Goal: Complete application form

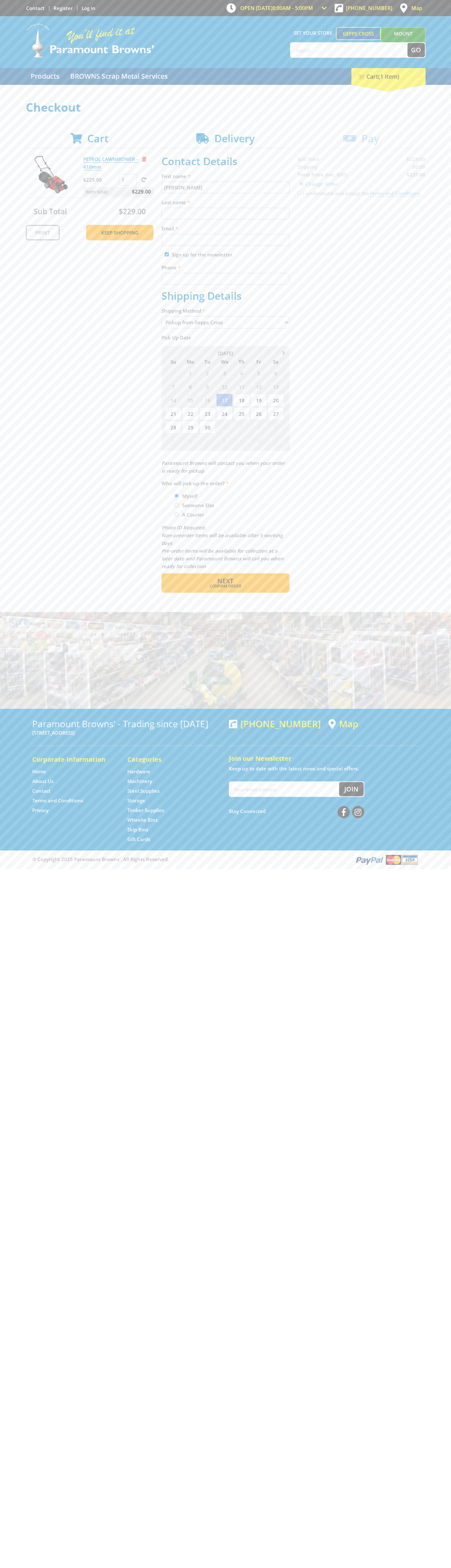
type input "[PERSON_NAME]"
type input "[EMAIL_ADDRESS][DOMAIN_NAME]"
type input "0293744000"
click at [225, 581] on span "Next" at bounding box center [225, 581] width 16 height 9
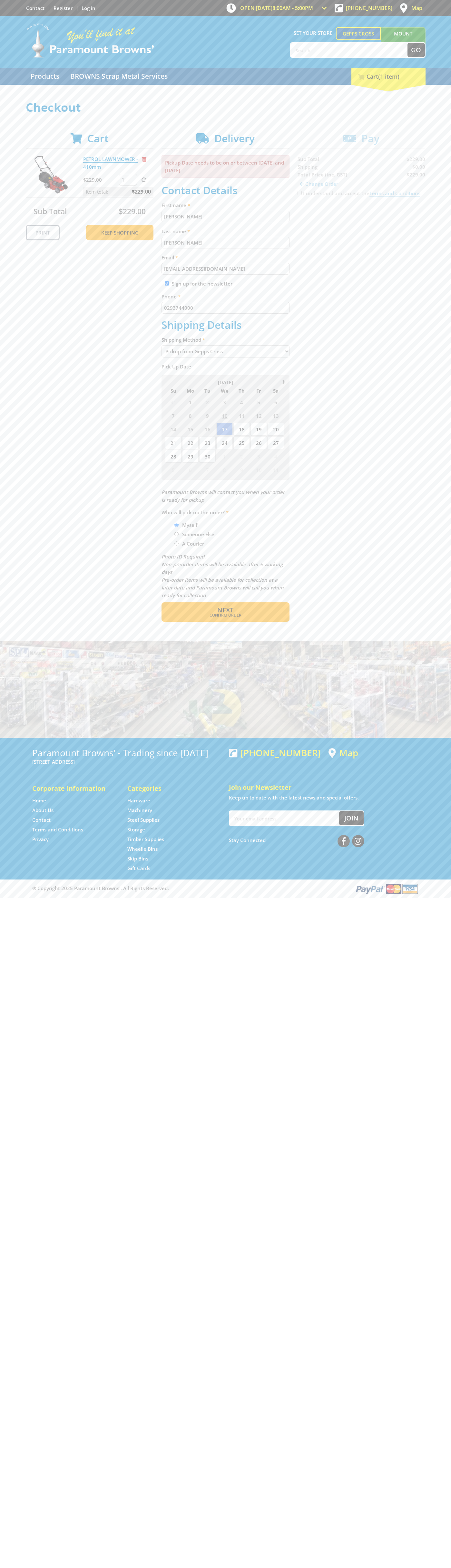
type input "[PERSON_NAME]"
click at [225, 615] on span "Confirm order" at bounding box center [225, 615] width 100 height 4
click at [225, 611] on span "Next" at bounding box center [225, 610] width 16 height 9
